Goal: Information Seeking & Learning: Learn about a topic

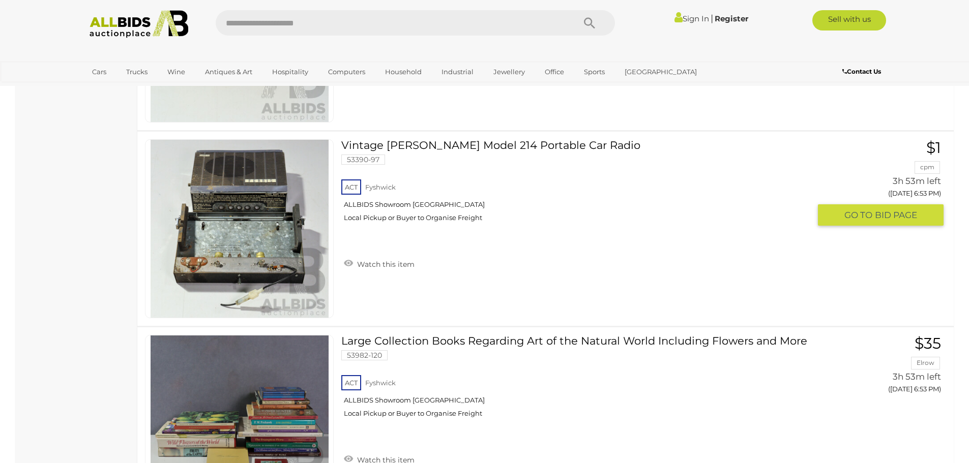
scroll to position [6105, 0]
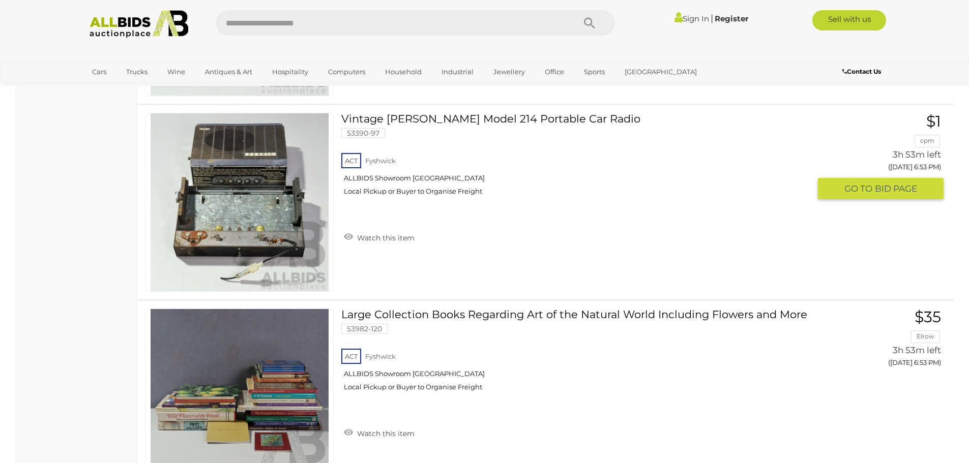
click at [436, 117] on link "Vintage Ferris Model 214 Portable Car Radio 53390-97 ACT Fyshwick ALLBIDS Showr…" at bounding box center [579, 158] width 461 height 91
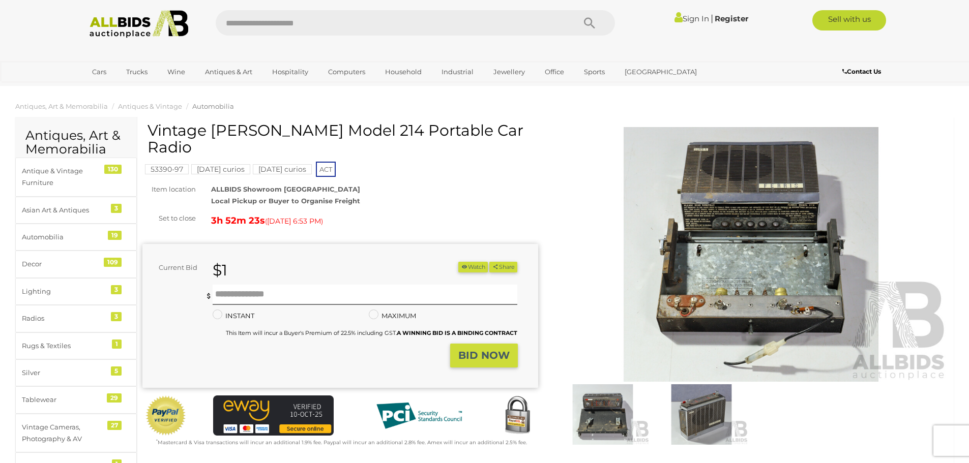
click at [788, 262] on img at bounding box center [752, 254] width 396 height 255
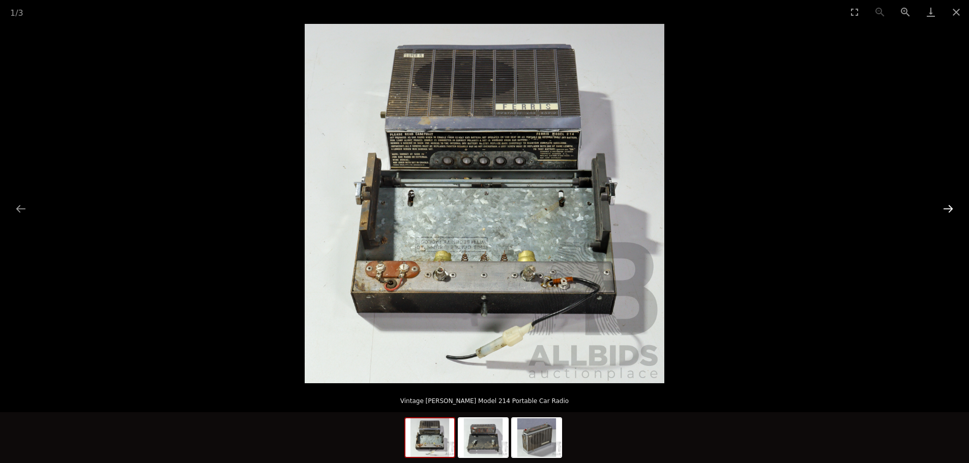
click at [947, 209] on button "Next slide" at bounding box center [948, 209] width 21 height 20
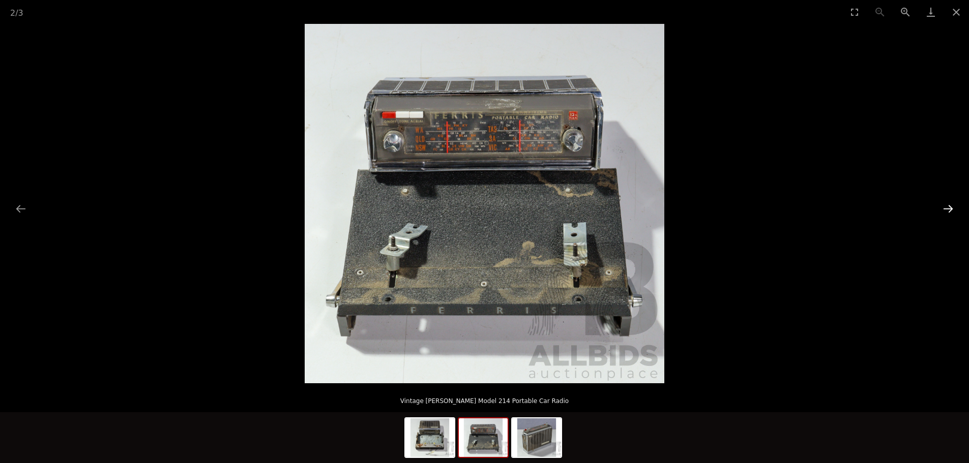
click at [948, 209] on button "Next slide" at bounding box center [948, 209] width 21 height 20
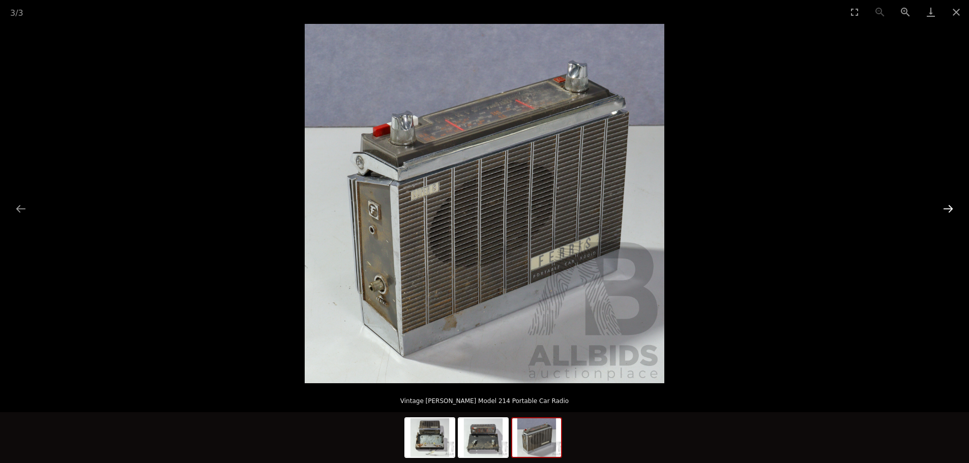
click at [948, 209] on button "Next slide" at bounding box center [948, 209] width 21 height 20
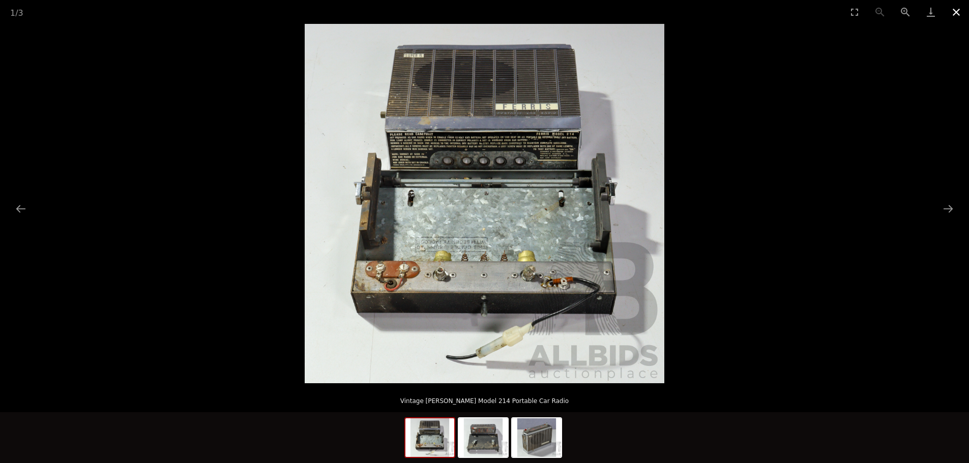
click at [953, 12] on button "Close gallery" at bounding box center [956, 12] width 25 height 24
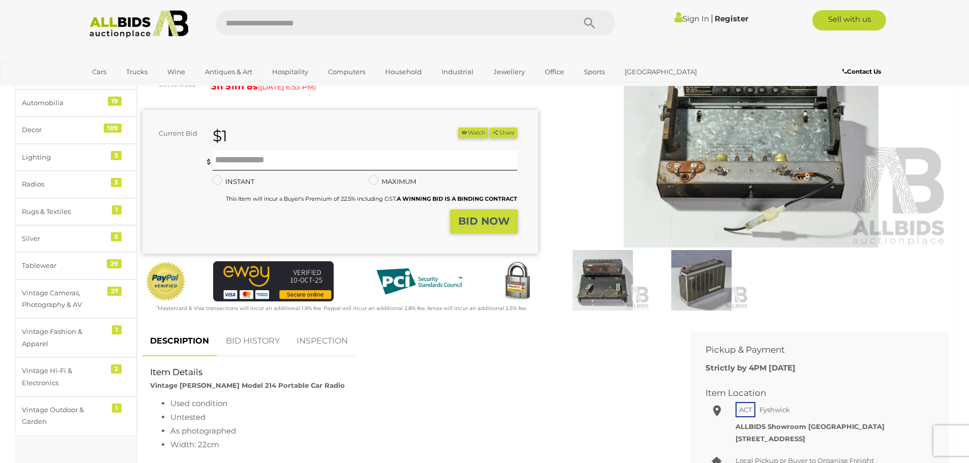
scroll to position [102, 0]
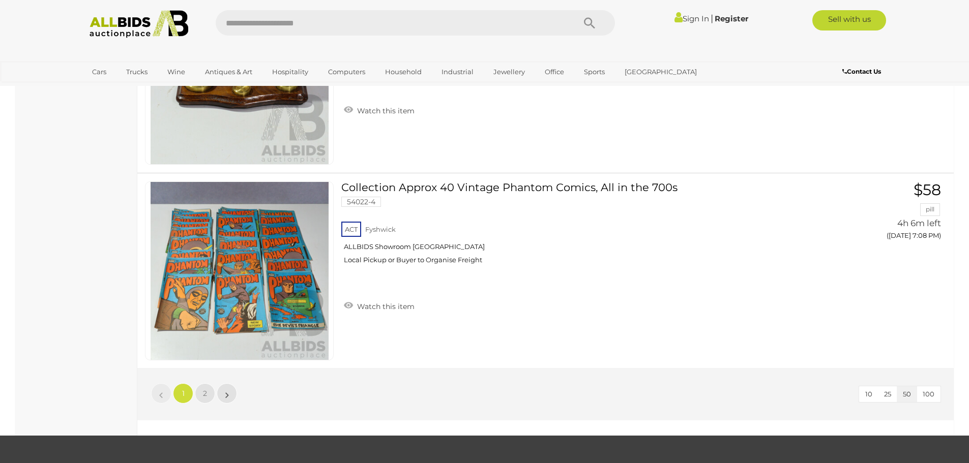
scroll to position [9615, 0]
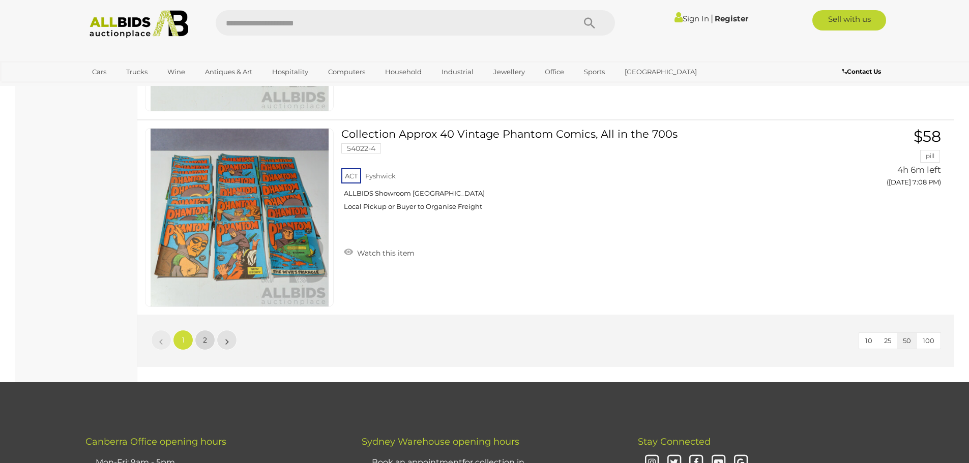
click at [205, 340] on span "2" at bounding box center [205, 340] width 4 height 9
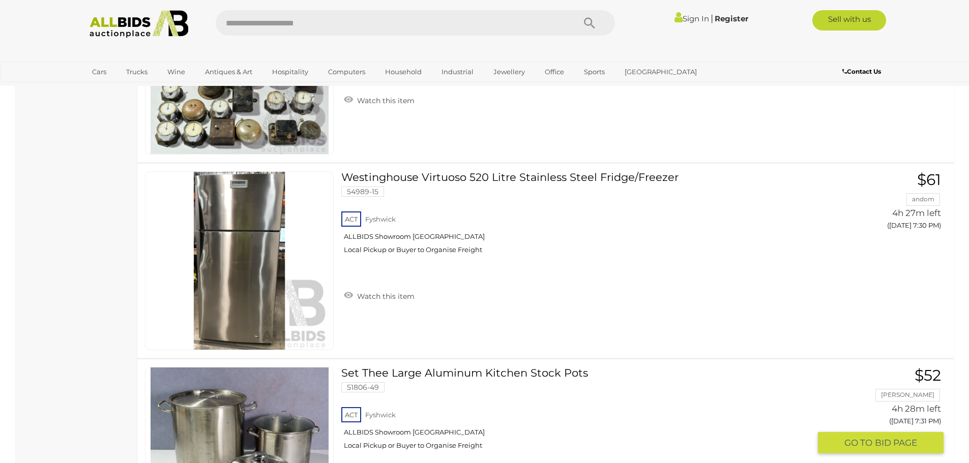
scroll to position [4868, 0]
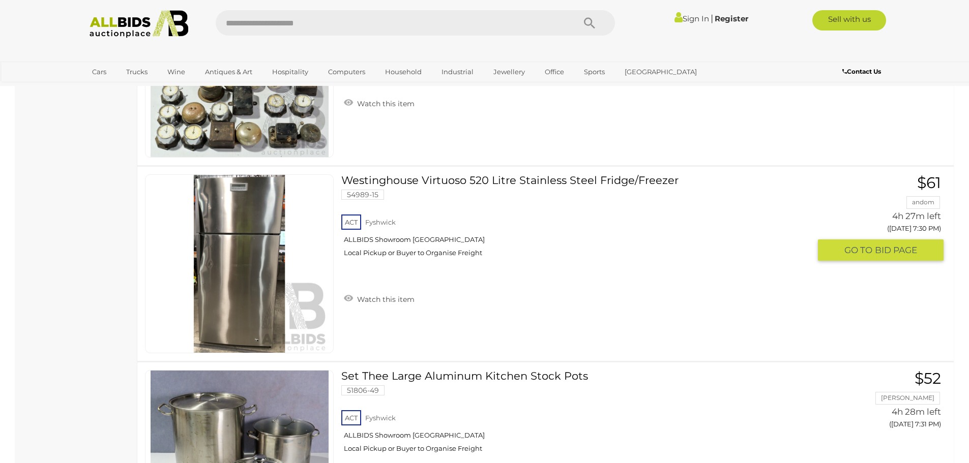
click at [470, 178] on link "Westinghouse Virtuoso 520 Litre Stainless Steel Fridge/Freezer 54989-15 ACT Fys…" at bounding box center [579, 219] width 461 height 91
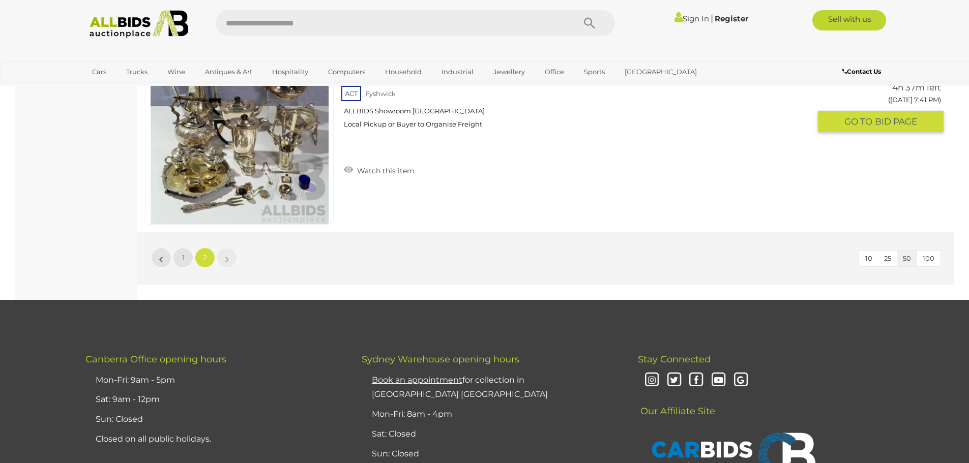
scroll to position [7157, 0]
